Goal: Contribute content: Add original content to the website for others to see

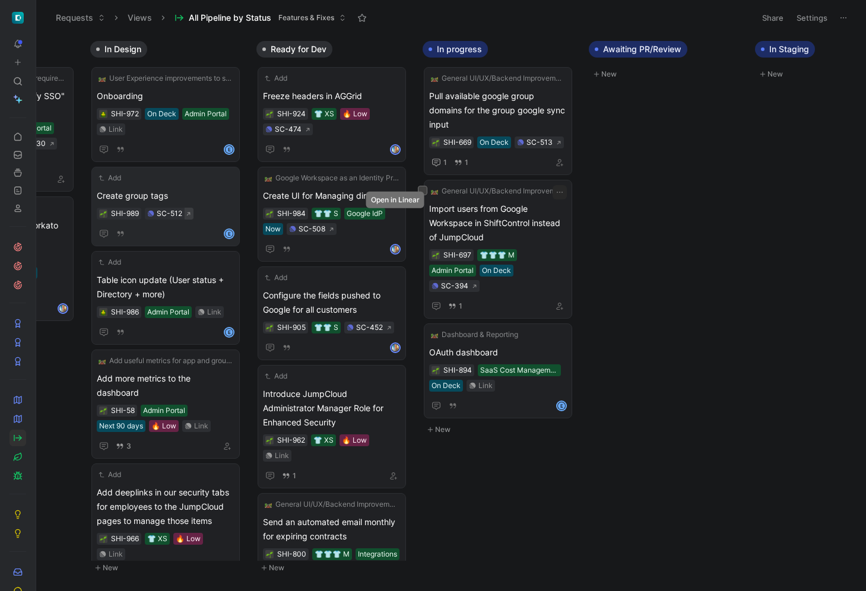
scroll to position [0, 662]
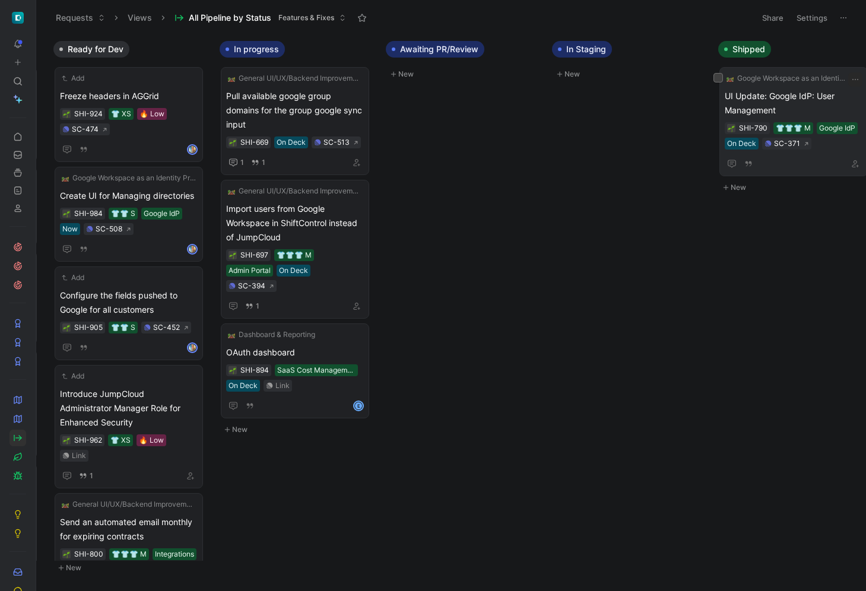
click at [786, 79] on span "Google Workspace as an Identity Provider (IdP) Integration" at bounding box center [791, 78] width 108 height 12
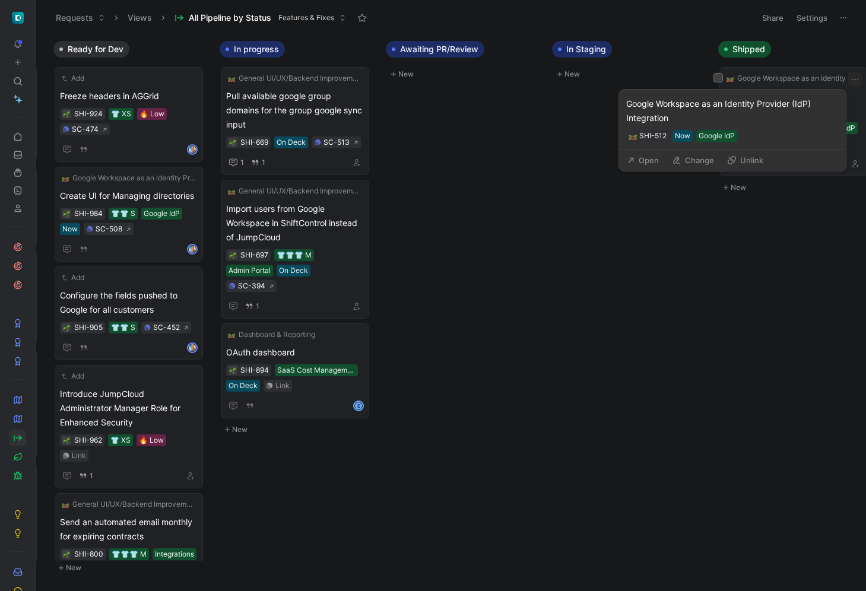
click at [656, 158] on button "Open" at bounding box center [642, 160] width 43 height 17
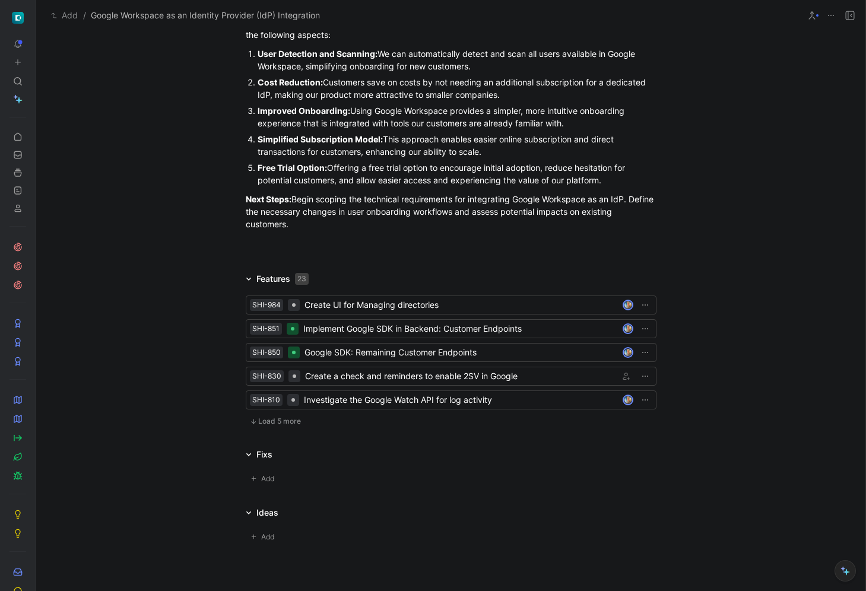
scroll to position [699, 0]
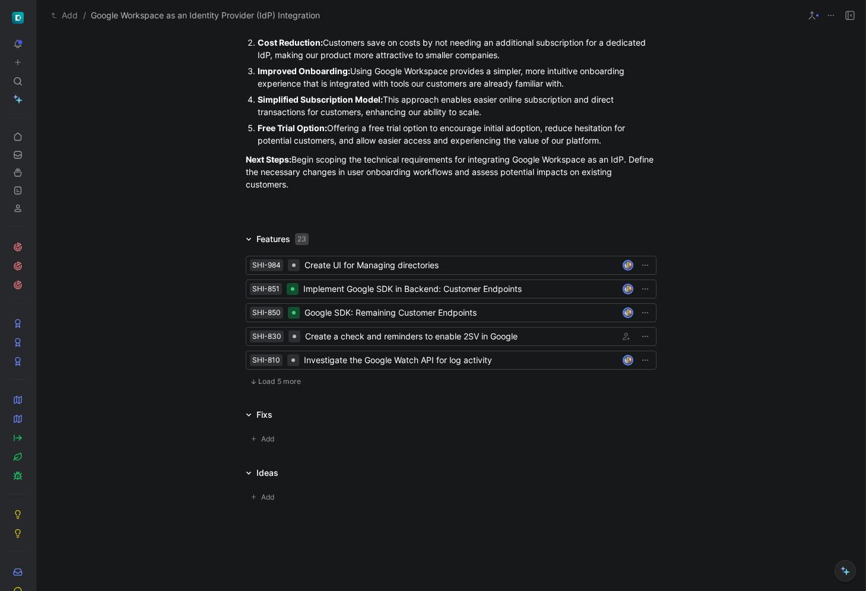
click at [275, 382] on span "Load 5 more" at bounding box center [279, 381] width 43 height 9
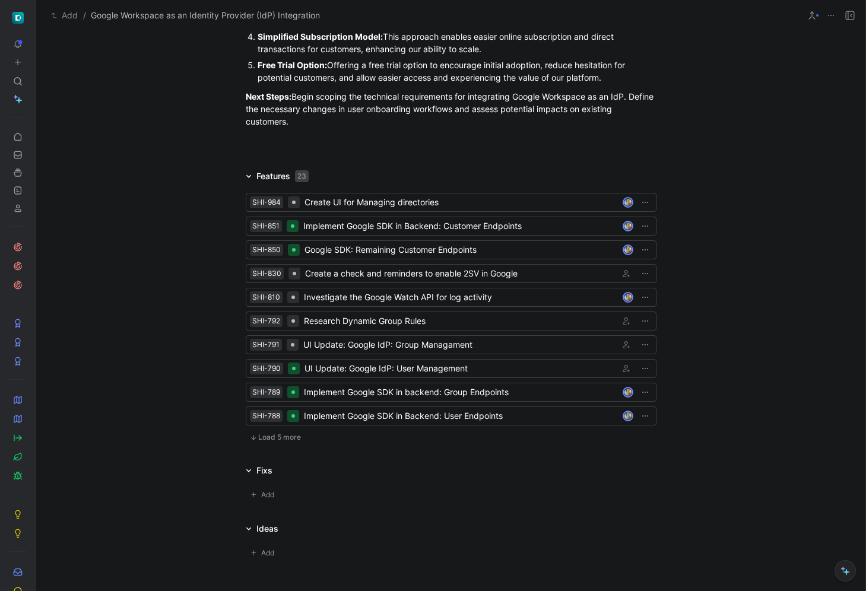
scroll to position [772, 0]
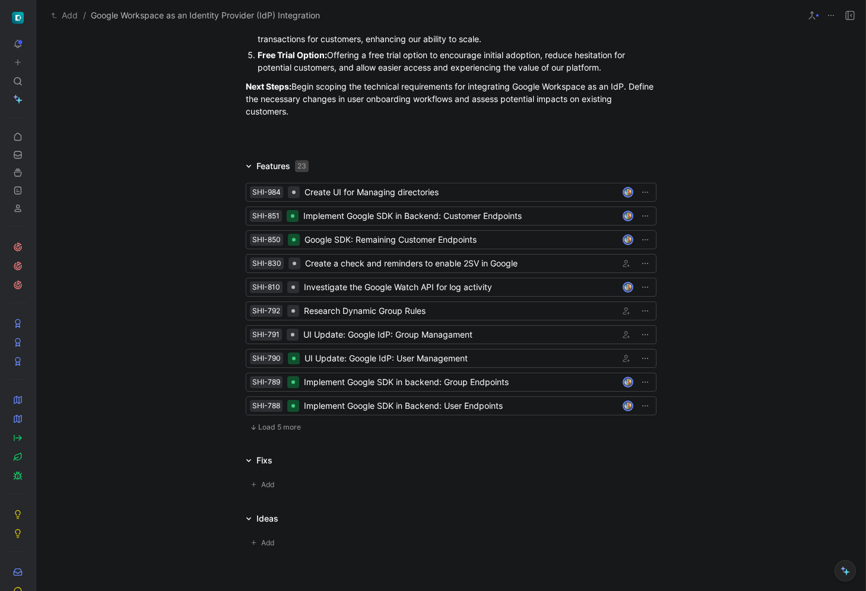
click at [272, 425] on span "Load 5 more" at bounding box center [279, 426] width 43 height 9
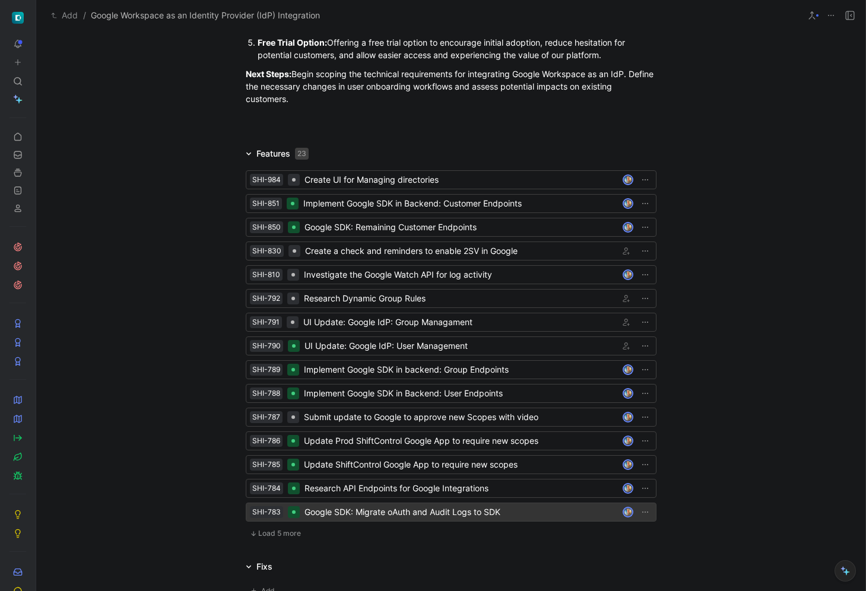
scroll to position [790, 0]
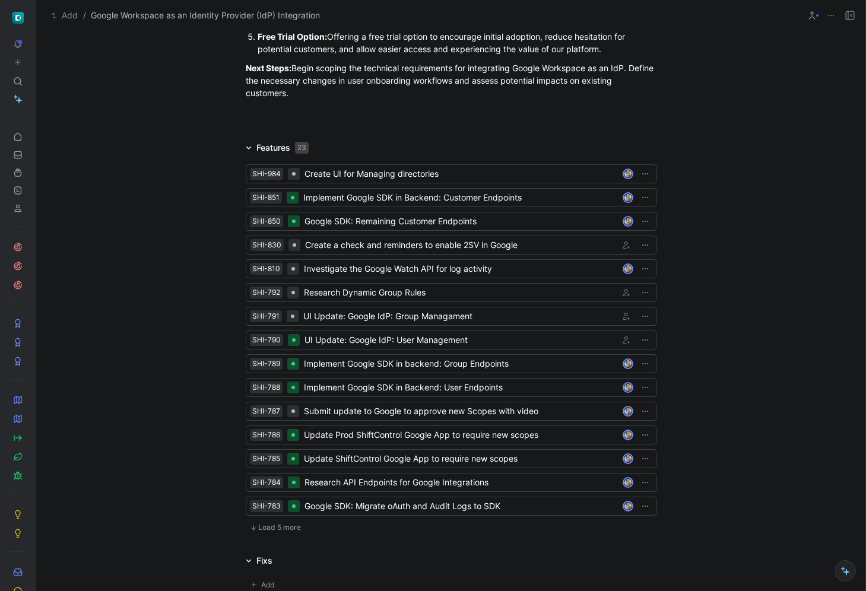
click at [279, 524] on span "Load 5 more" at bounding box center [279, 527] width 43 height 9
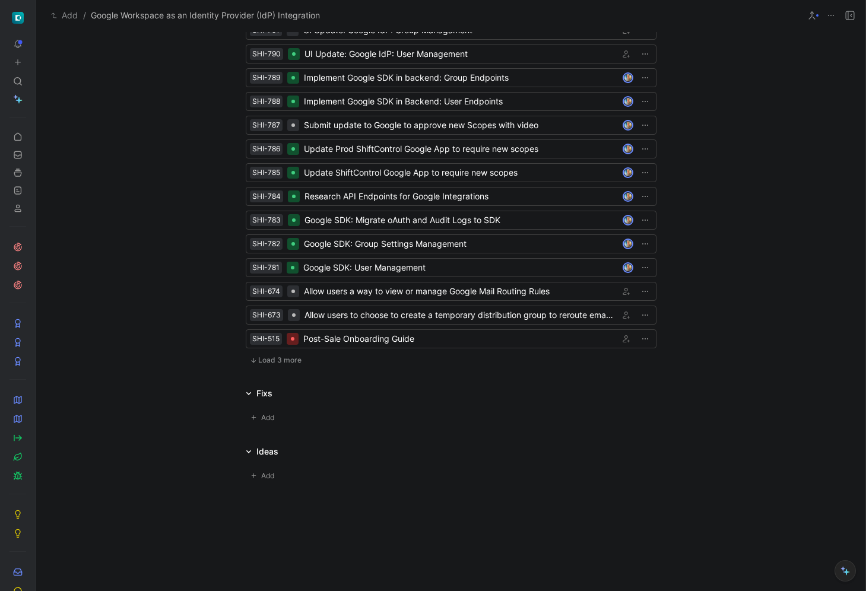
scroll to position [1088, 0]
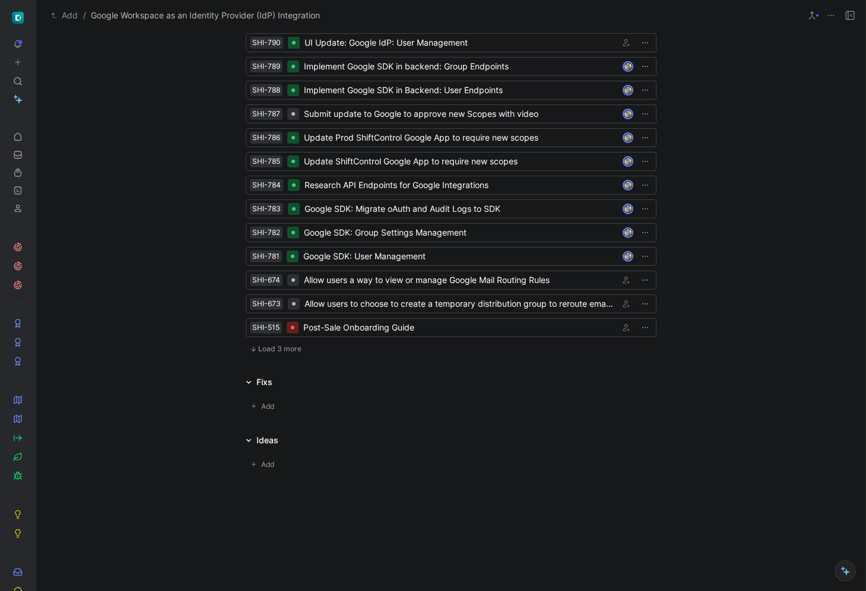
click at [282, 347] on span "Load 3 more" at bounding box center [279, 348] width 43 height 9
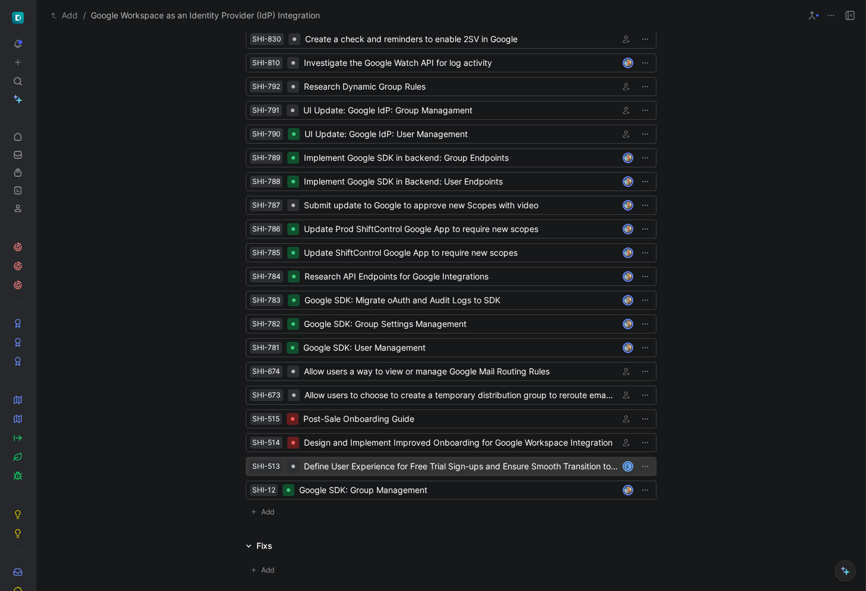
scroll to position [1070, 0]
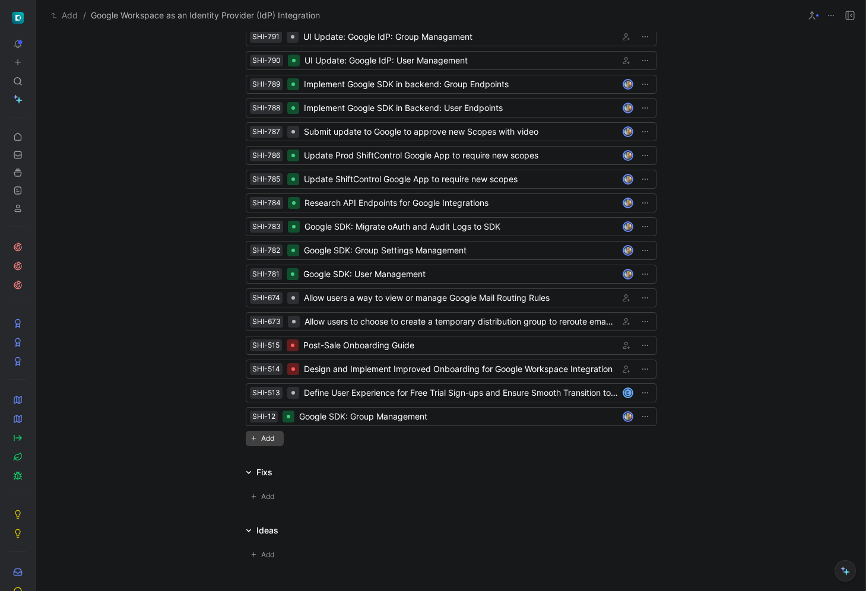
click at [263, 437] on span "Add" at bounding box center [269, 439] width 17 height 12
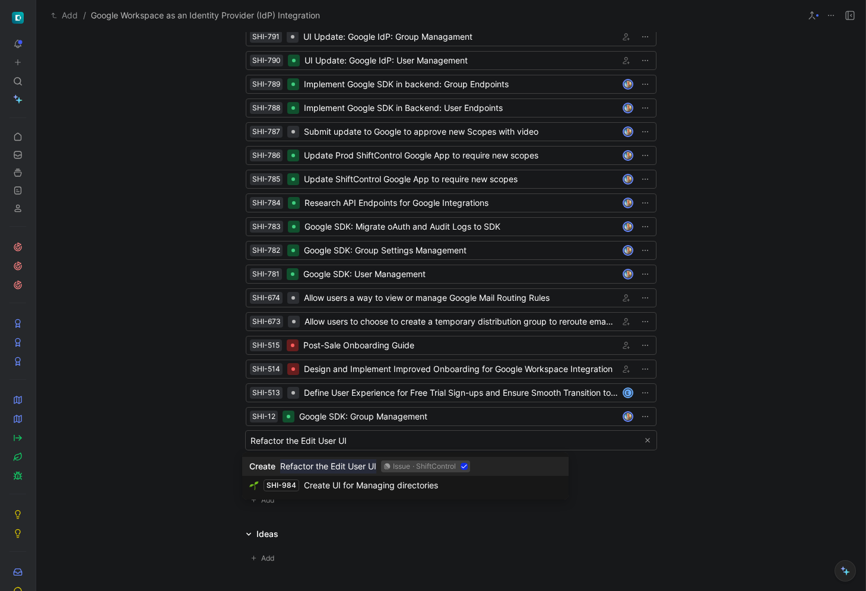
type input "Refactor the Edit User UI"
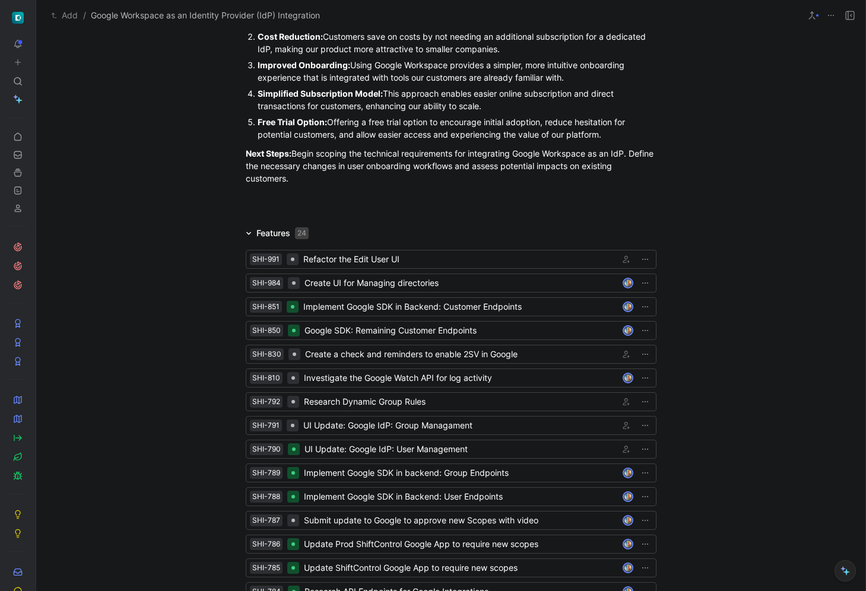
scroll to position [1094, 0]
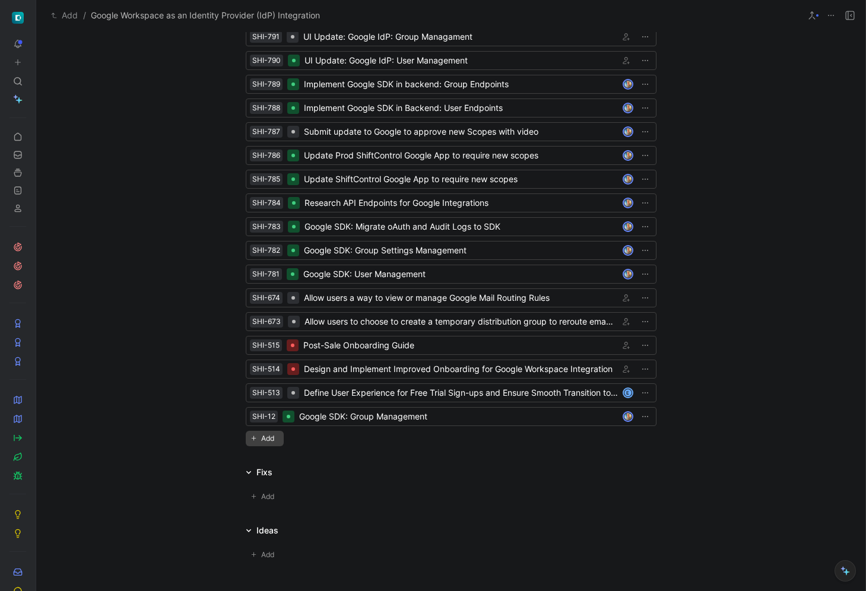
click at [271, 435] on span "Add" at bounding box center [269, 439] width 17 height 12
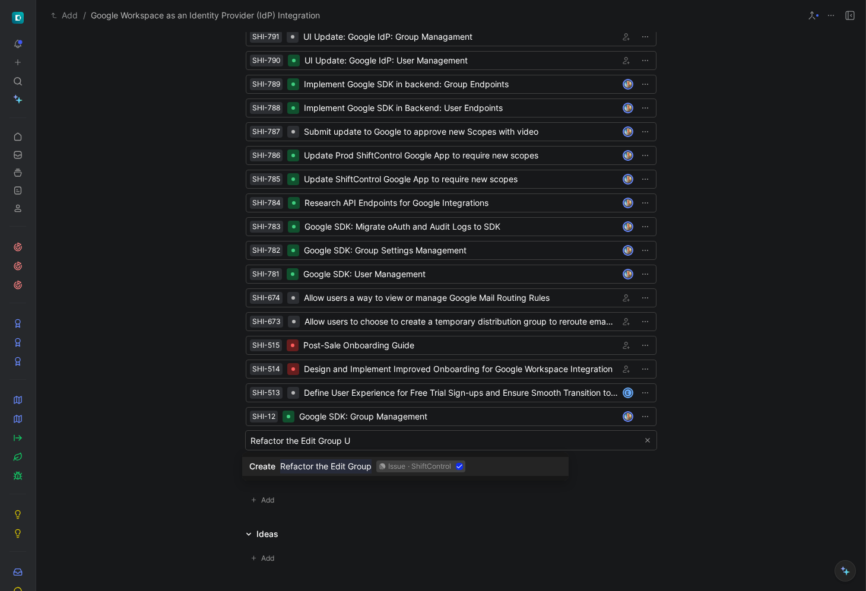
type input "Refactor the Edit Group UI"
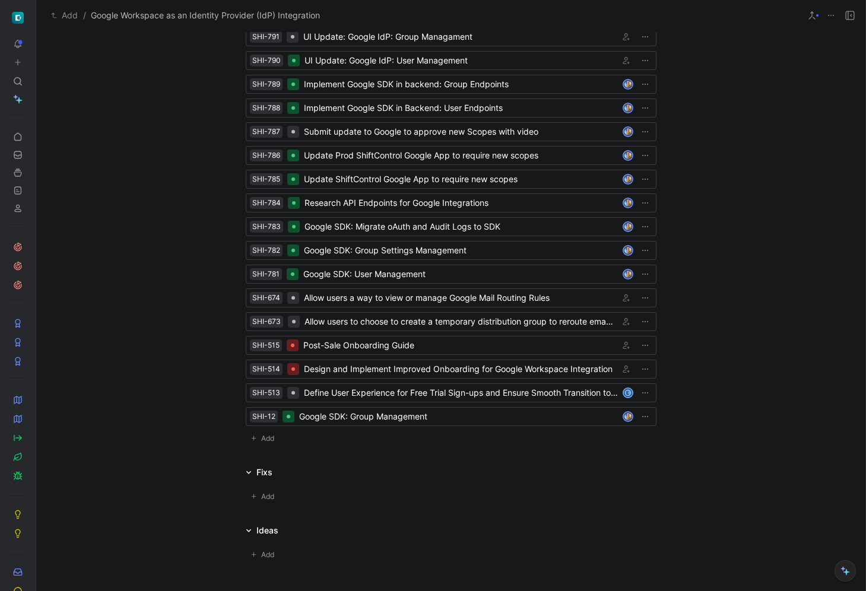
scroll to position [1117, 0]
click at [261, 438] on span "Add" at bounding box center [269, 439] width 17 height 12
type input "R"
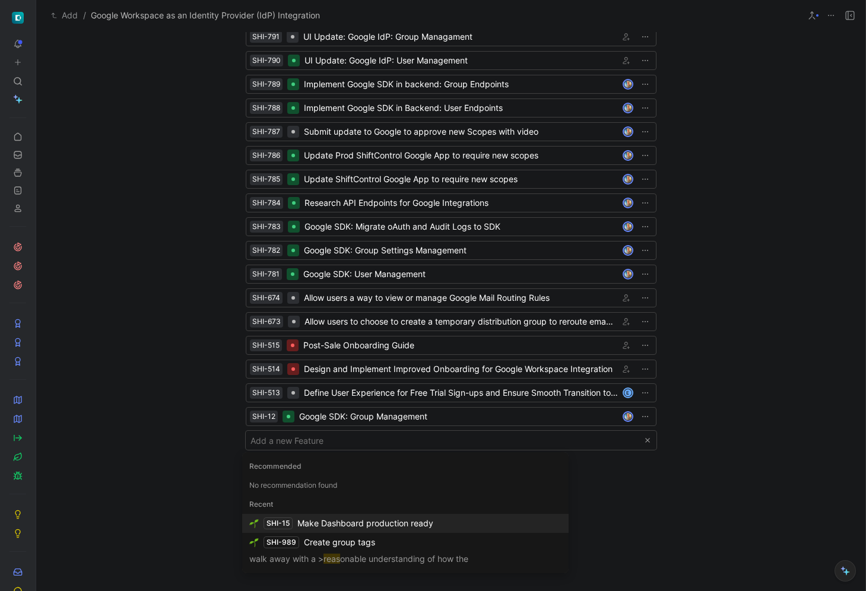
type input "R"
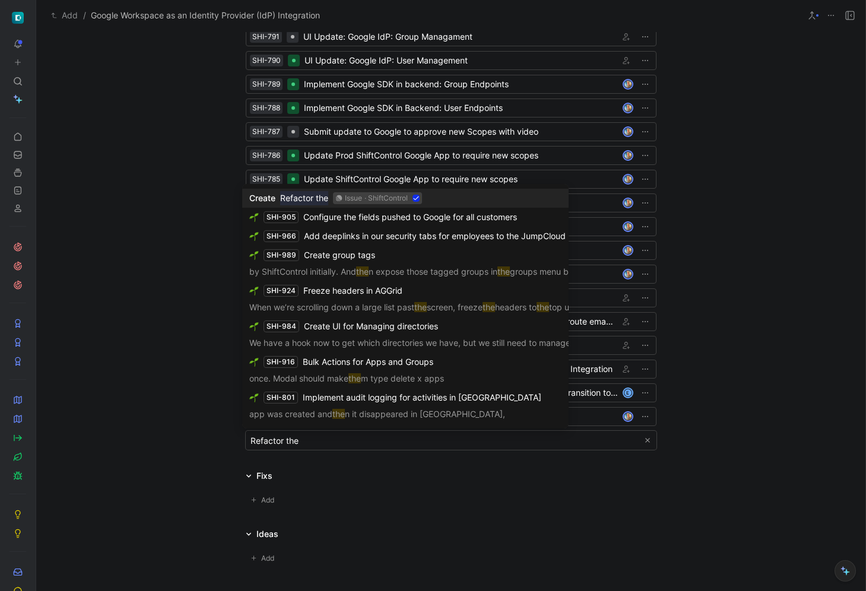
type input "R"
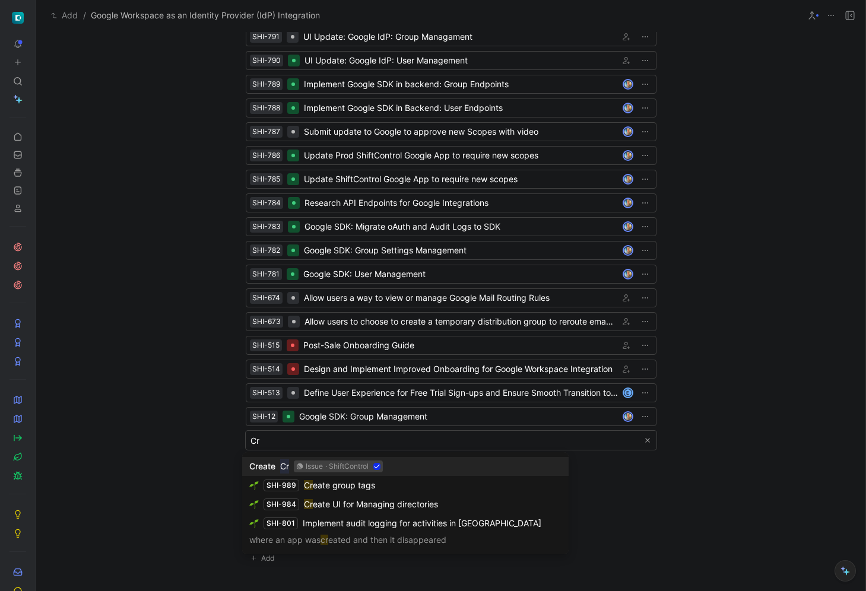
type input "C"
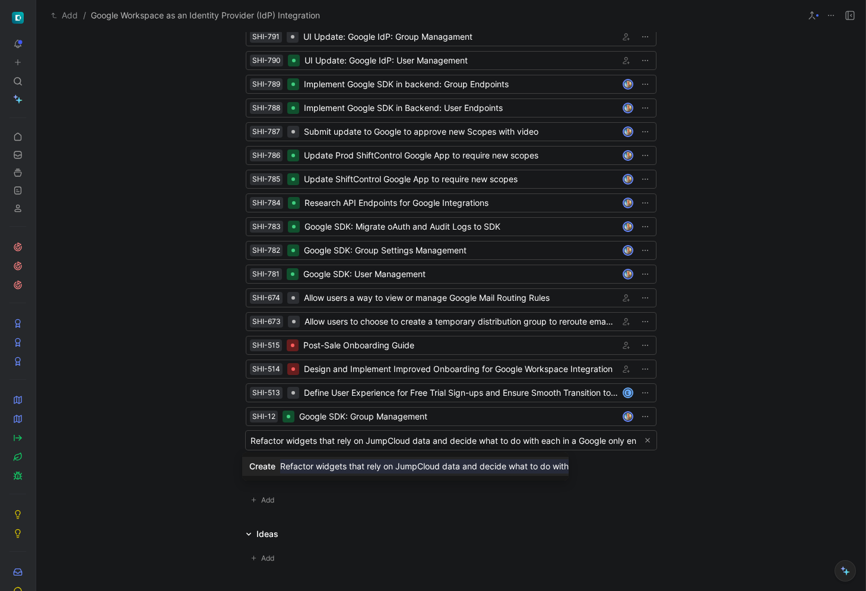
scroll to position [0, 0]
type input "Refactor widgets that rely on JumpCloud data and decide what to do with each in…"
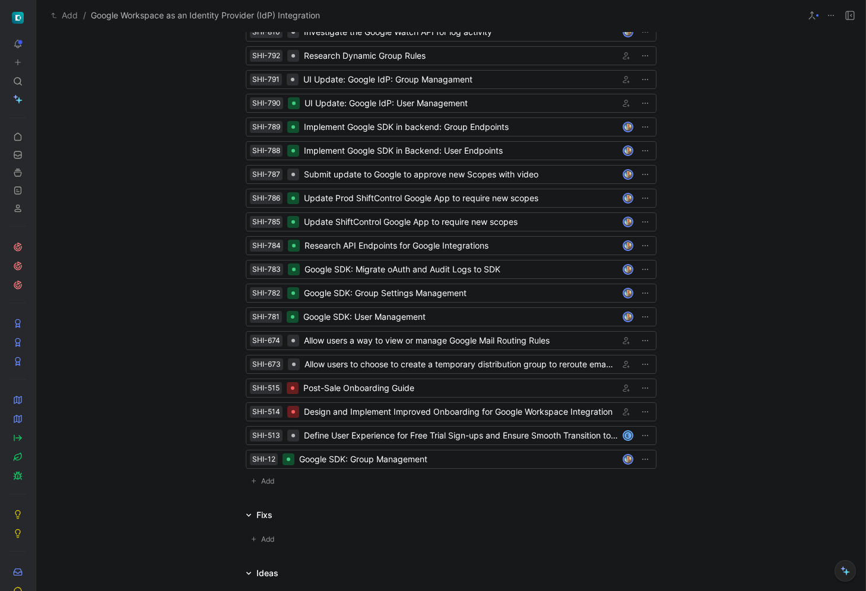
scroll to position [1129, 0]
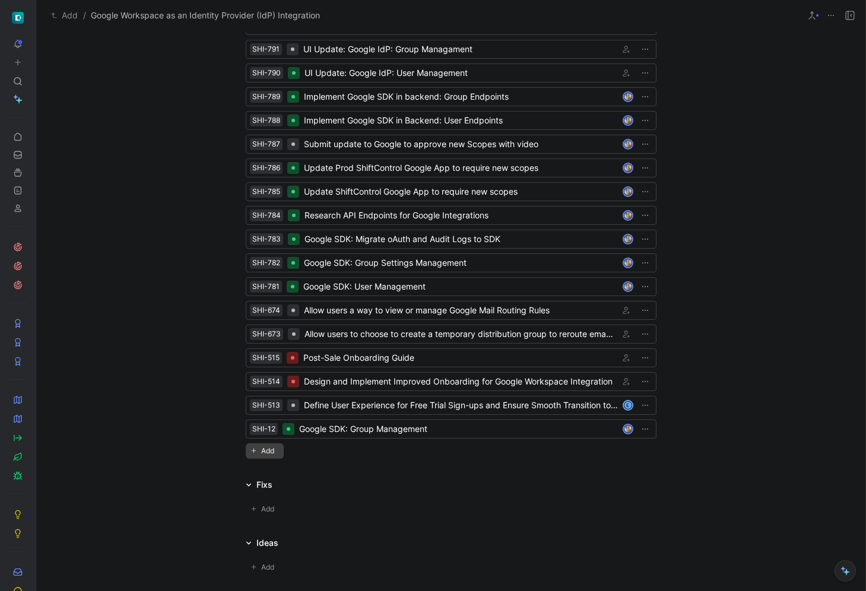
click at [266, 454] on span "Add" at bounding box center [269, 451] width 17 height 12
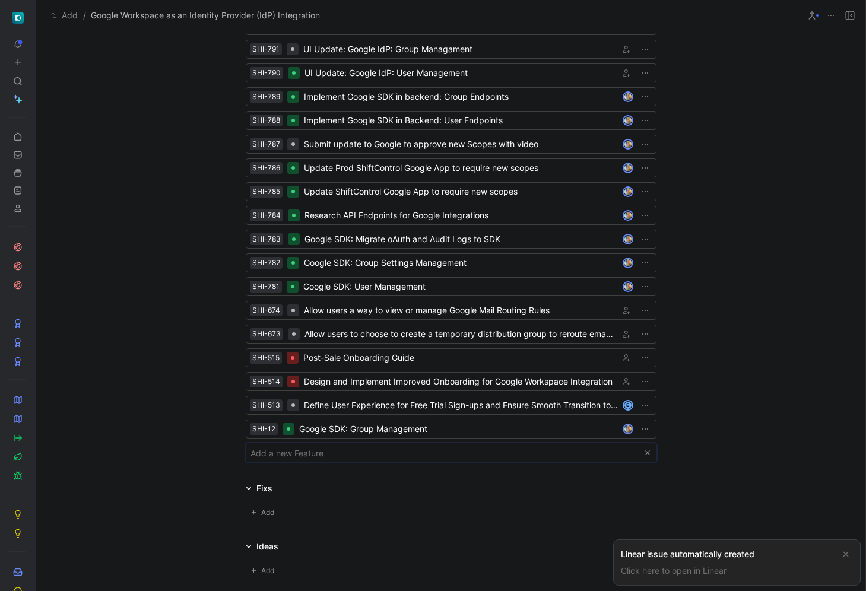
click at [298, 456] on body "To pick up a draggable item, press the space bar. While dragging, use the arrow…" at bounding box center [433, 295] width 866 height 591
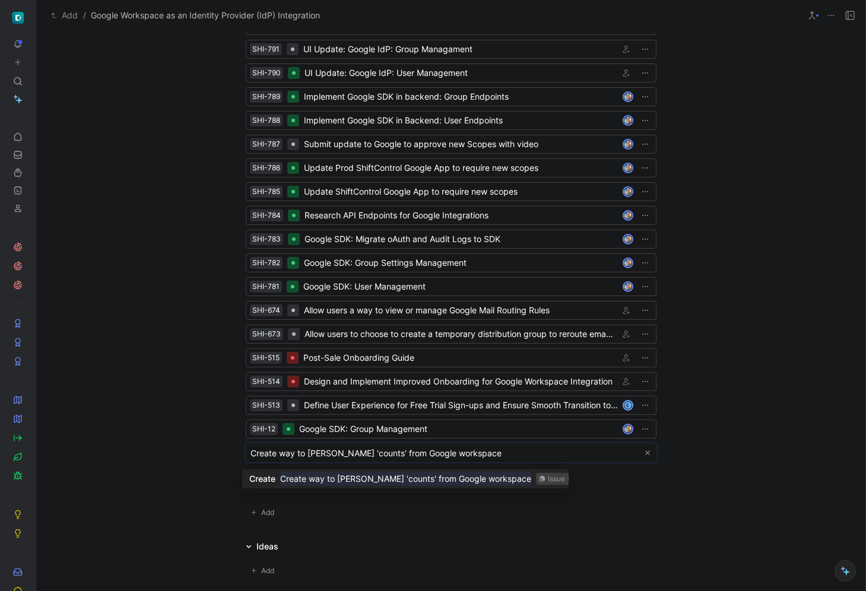
type input "Create way to provide 'counts' from Google workspace"
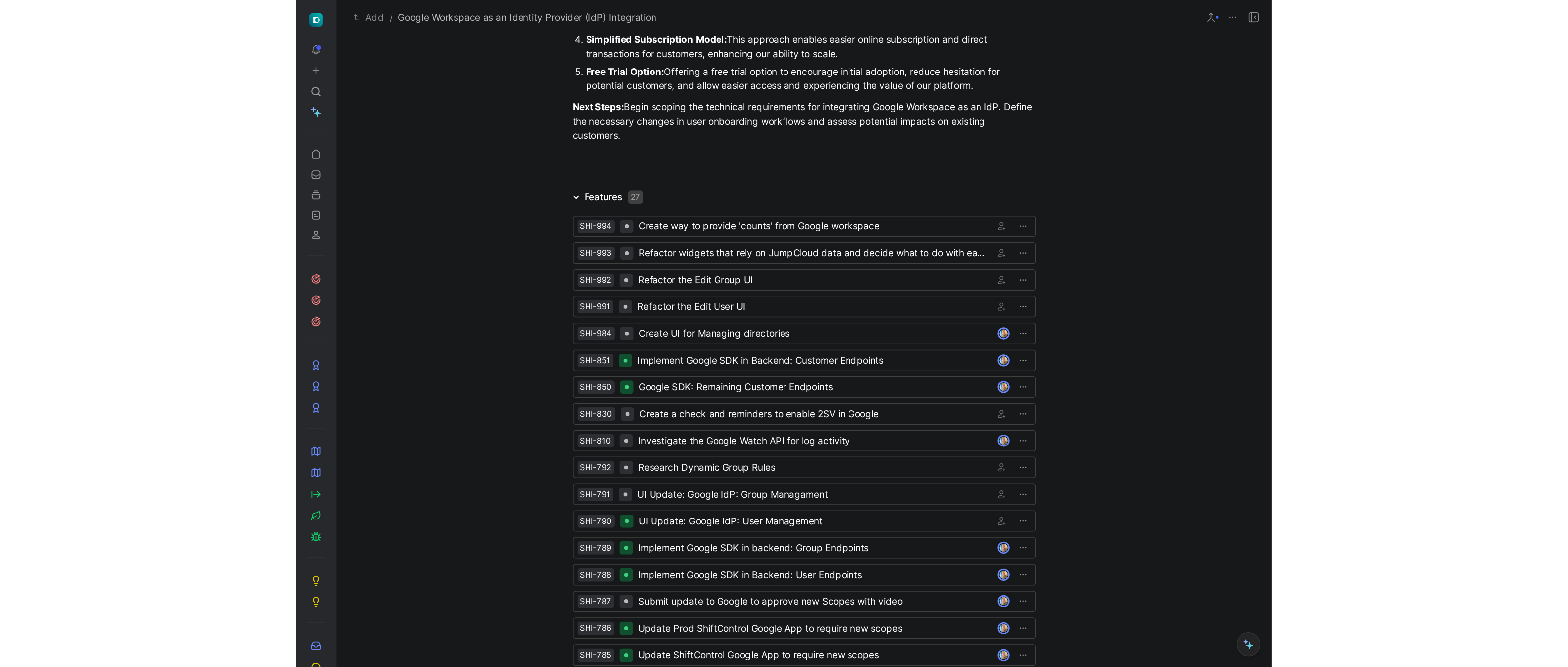
scroll to position [964, 0]
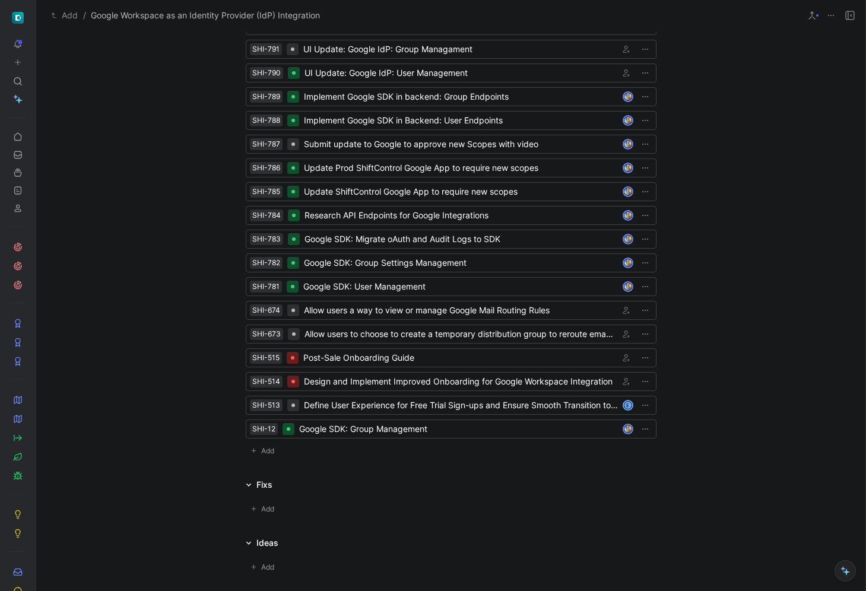
click at [742, 260] on div "Features 27 SHI-994 Create way to provide 'counts' from Google workspace SHI-99…" at bounding box center [450, 121] width 829 height 685
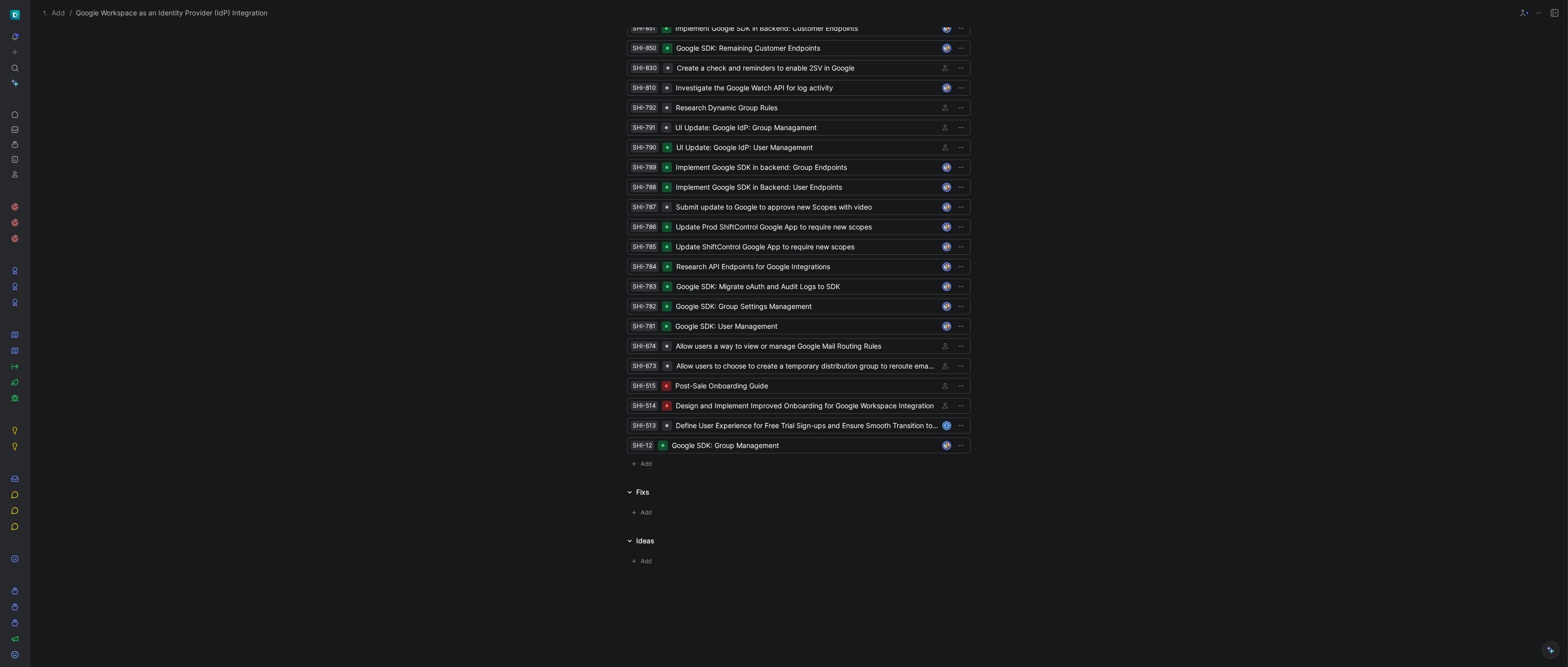
scroll to position [879, 0]
